Goal: Browse casually

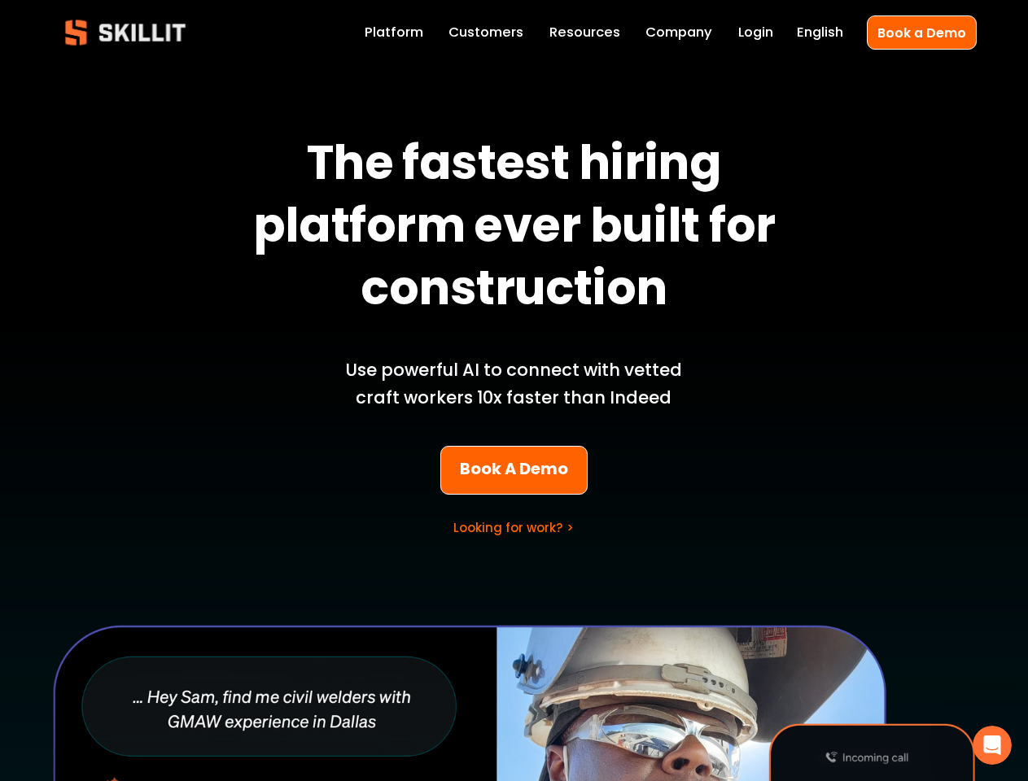
click at [513, 391] on p "Use powerful AI to connect with vetted craft workers 10x faster than Indeed" at bounding box center [514, 383] width 380 height 55
click at [992, 745] on icon "Open Intercom Messenger" at bounding box center [992, 745] width 27 height 27
